Goal: Information Seeking & Learning: Learn about a topic

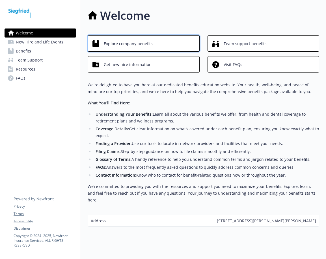
click at [131, 41] on span "Explore company benefits" at bounding box center [128, 43] width 49 height 11
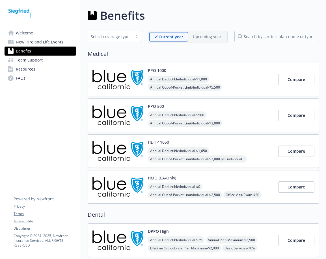
click at [171, 58] on h2 "Medical" at bounding box center [203, 54] width 231 height 8
